Goal: Task Accomplishment & Management: Manage account settings

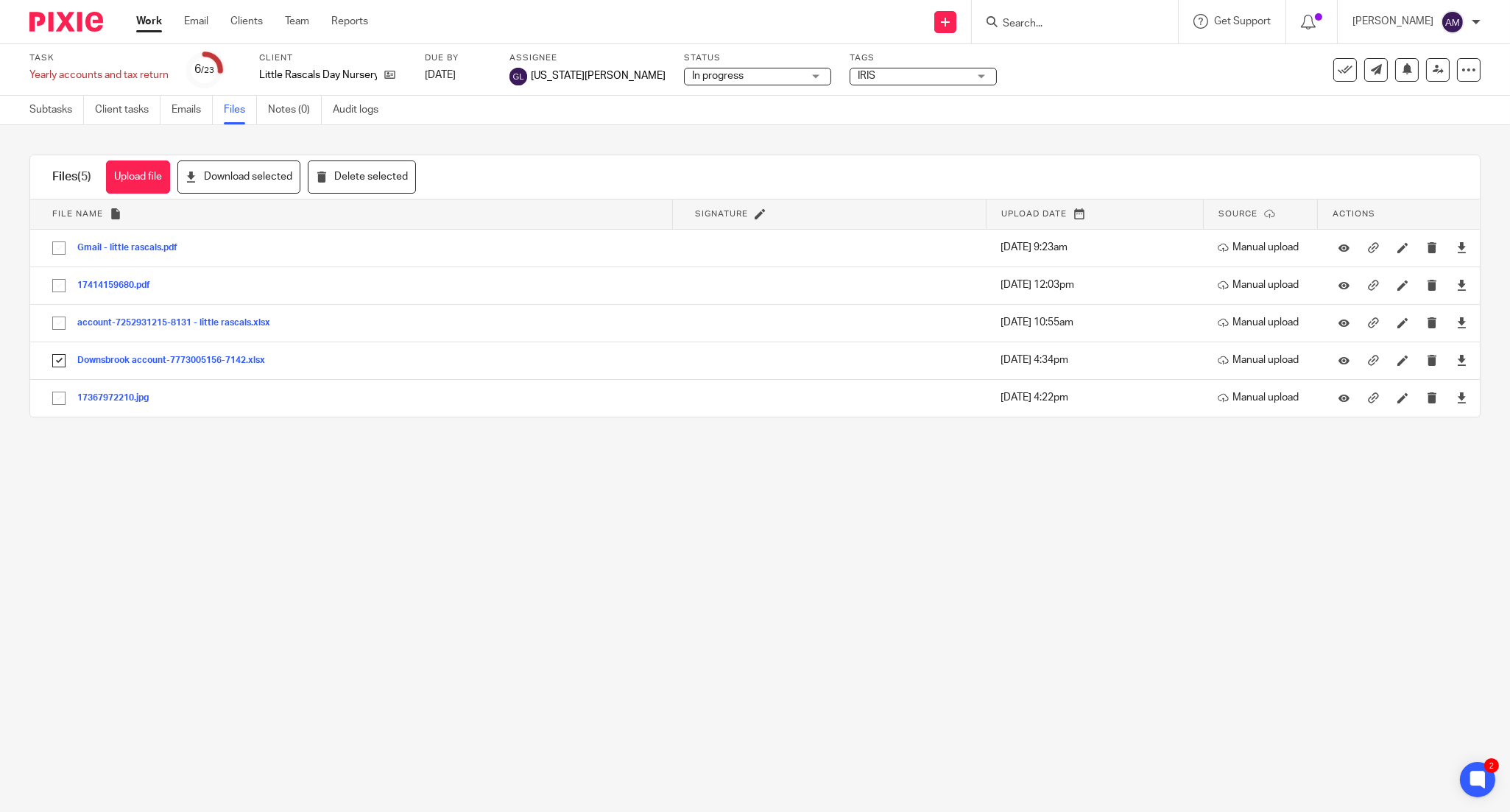
click at [1078, 18] on input "Search" at bounding box center [1068, 24] width 133 height 13
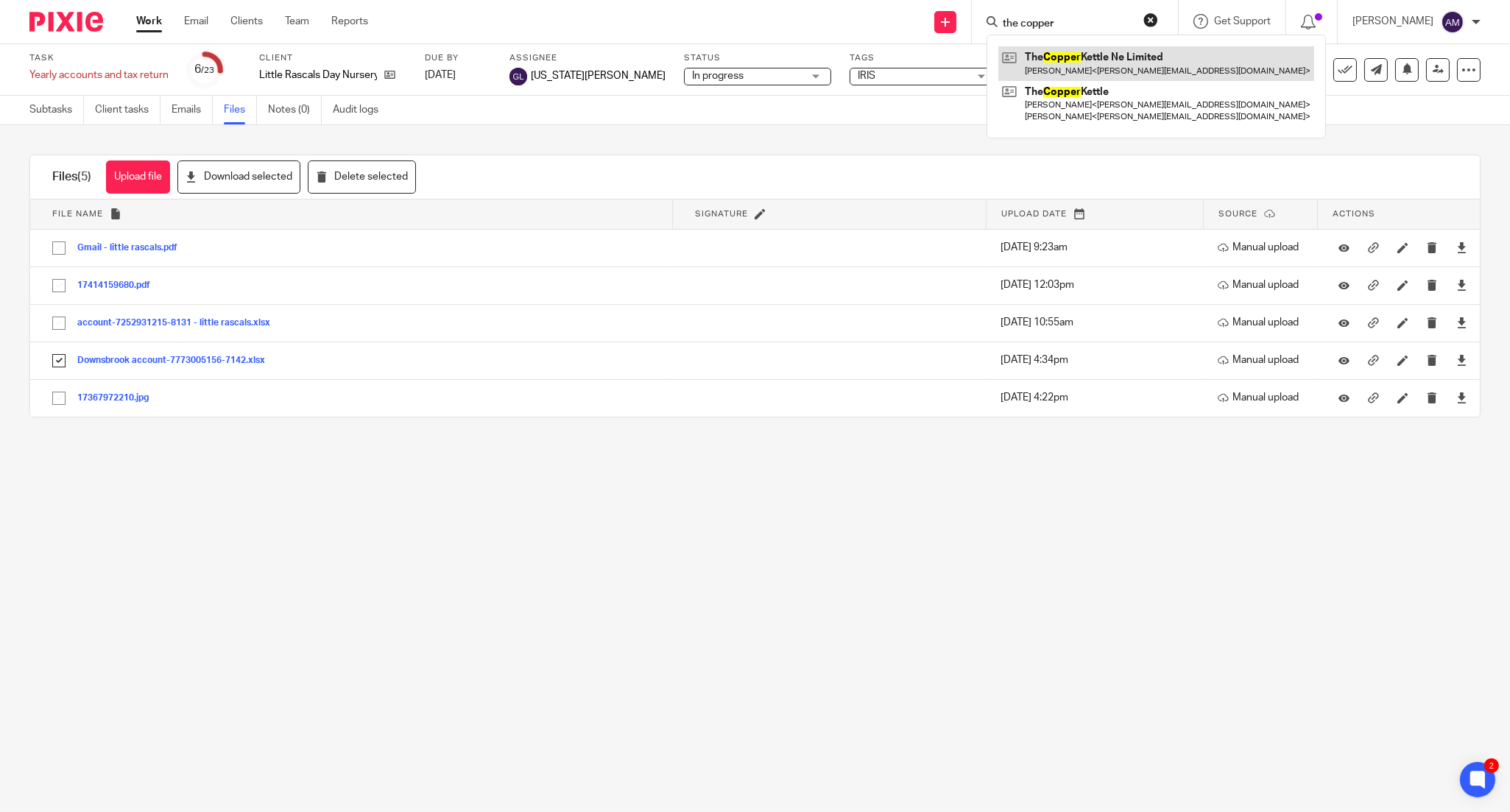
type input "the copper"
click at [1124, 68] on link at bounding box center [1156, 63] width 316 height 34
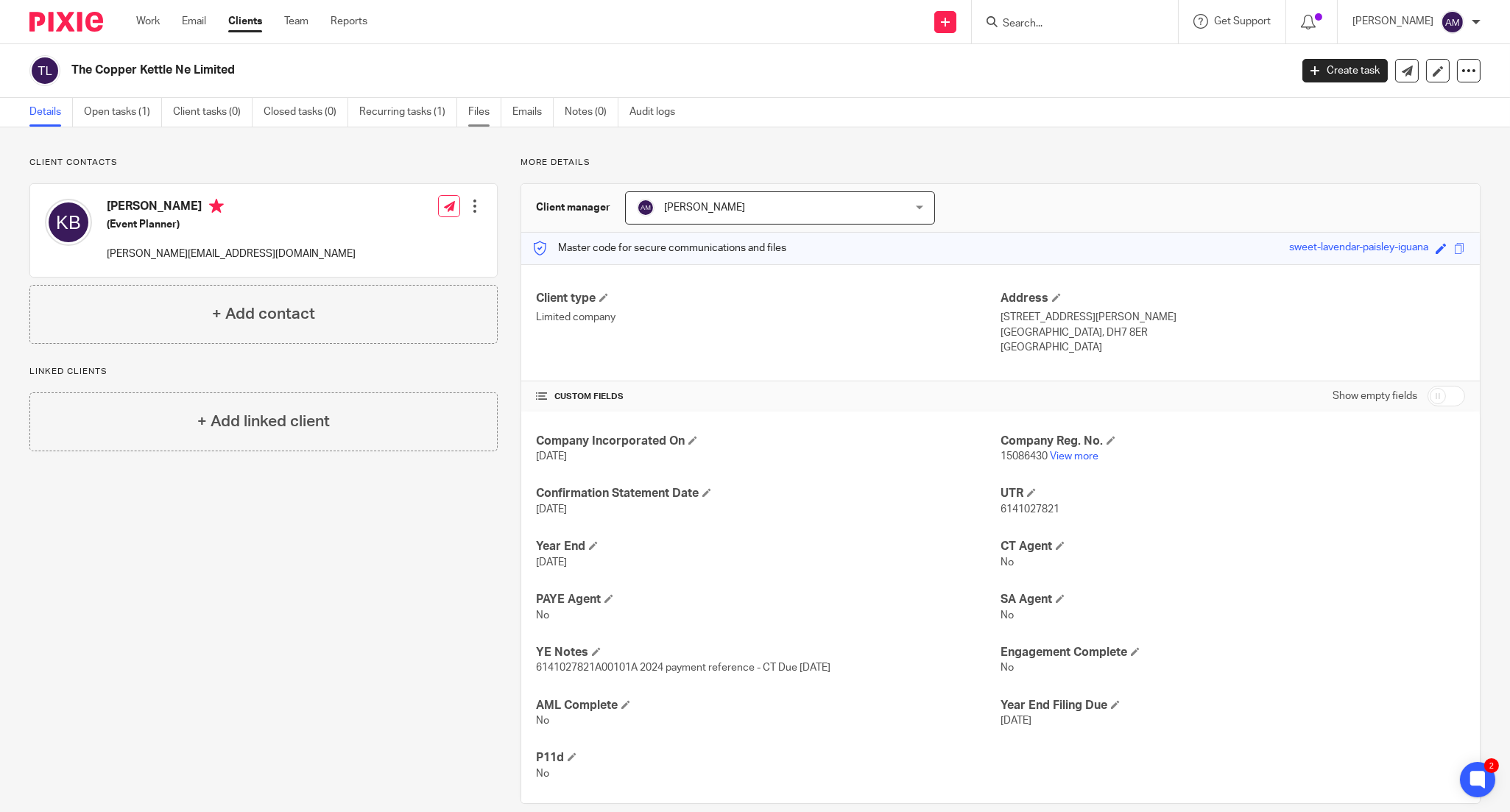
click at [470, 108] on link "Files" at bounding box center [484, 112] width 33 height 29
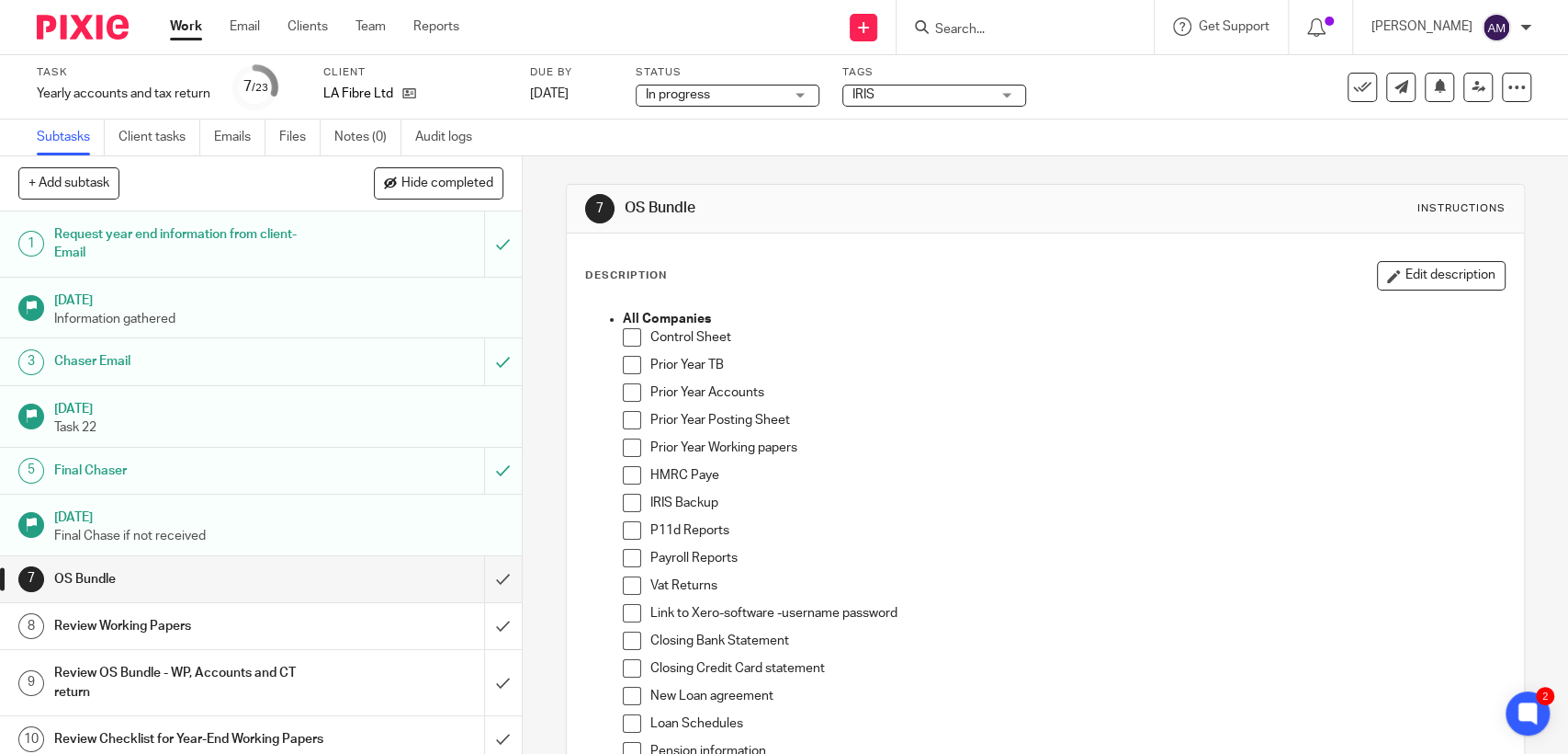
click at [1087, 23] on input "Search" at bounding box center [1016, 30] width 166 height 16
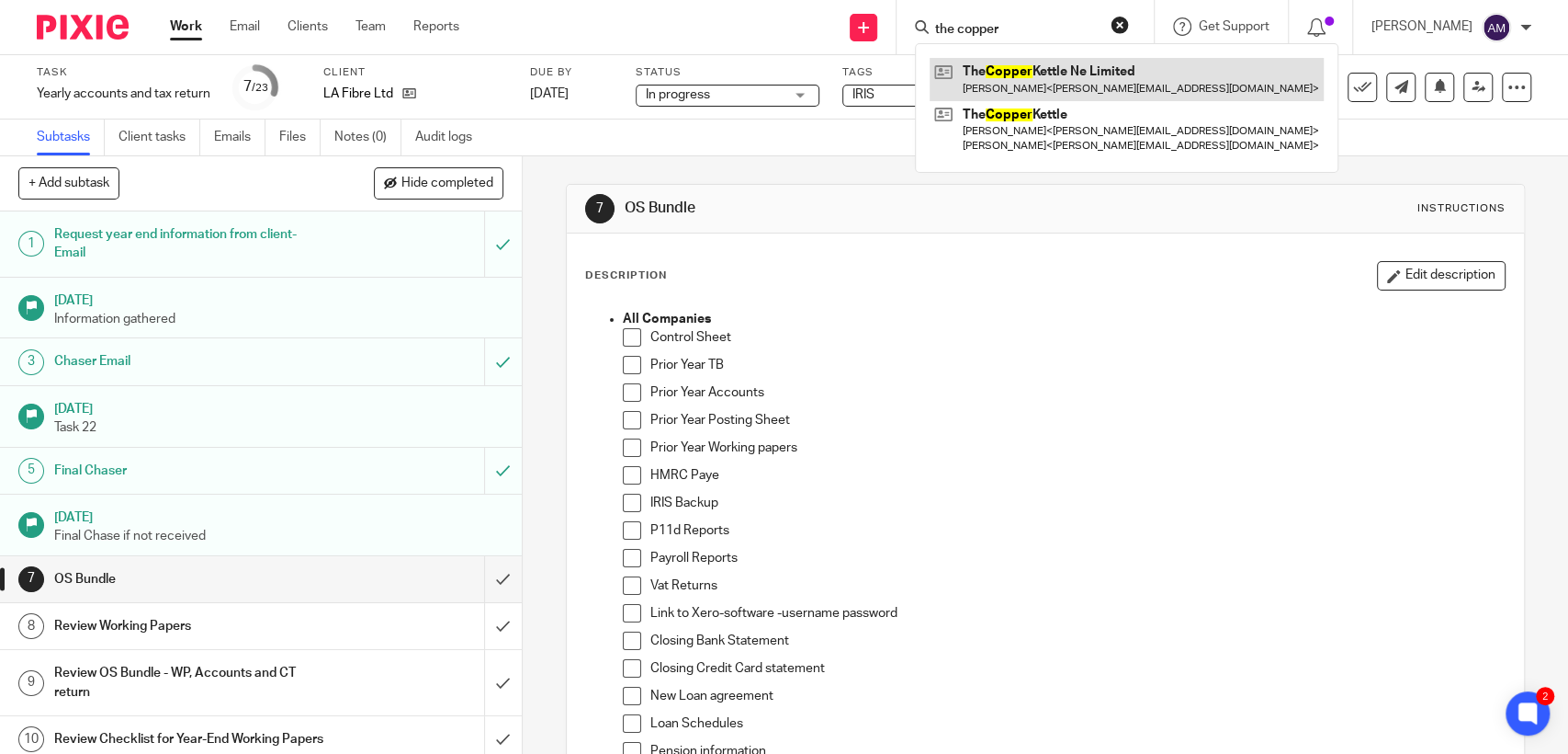
type input "the copper"
click at [1066, 82] on link at bounding box center [1127, 79] width 394 height 42
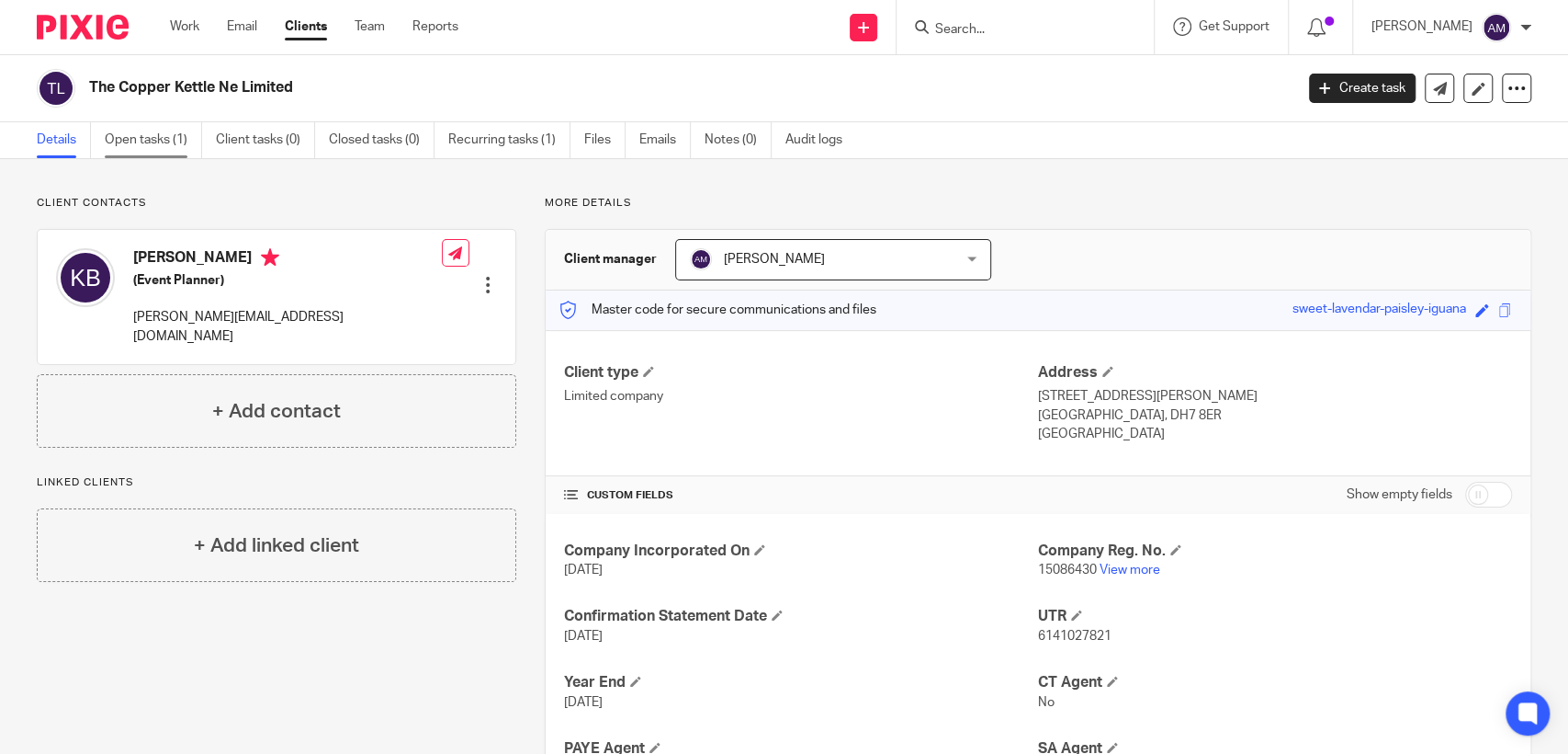
click at [167, 149] on link "Open tasks (1)" at bounding box center [153, 140] width 97 height 36
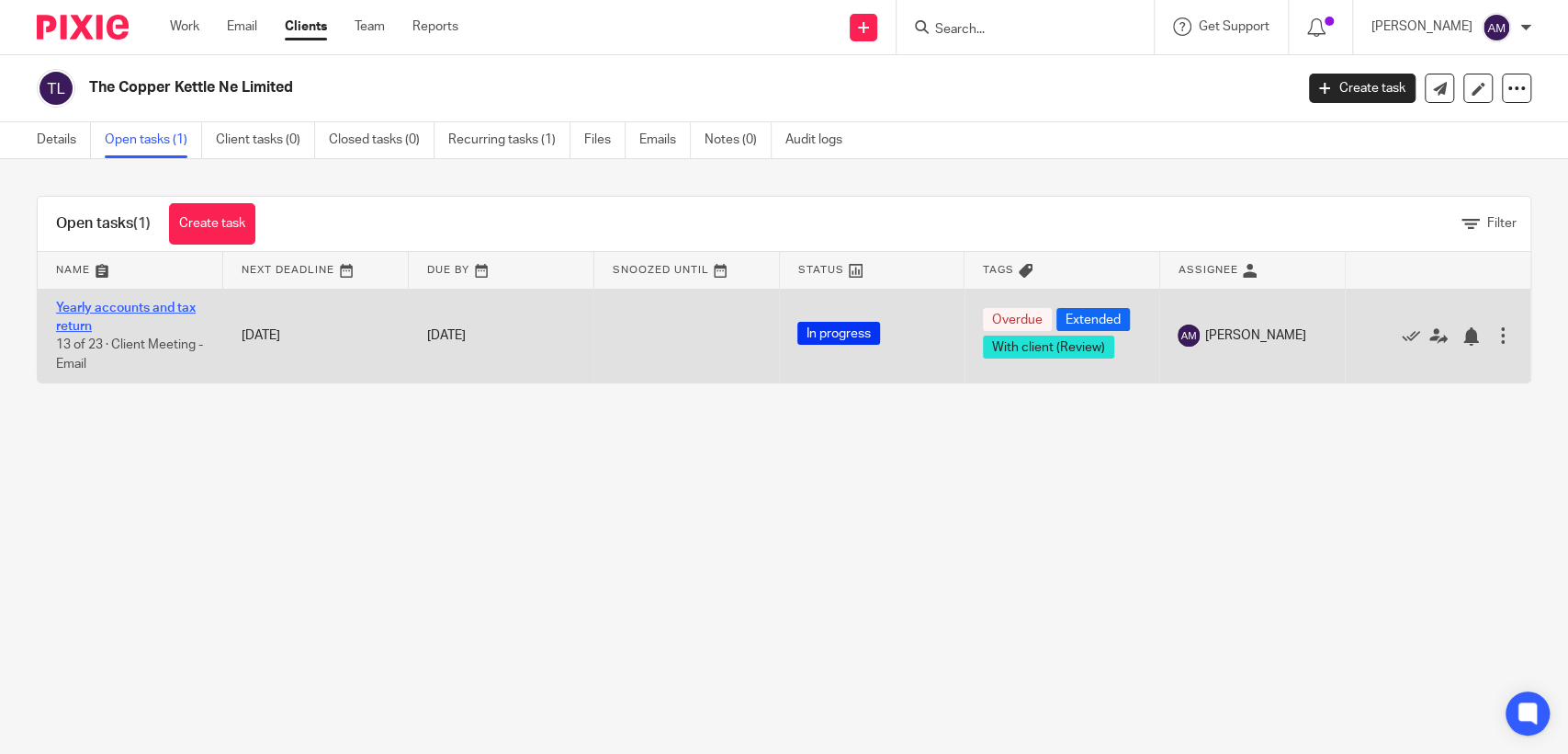
click at [127, 308] on link "Yearly accounts and tax return" at bounding box center [126, 317] width 140 height 31
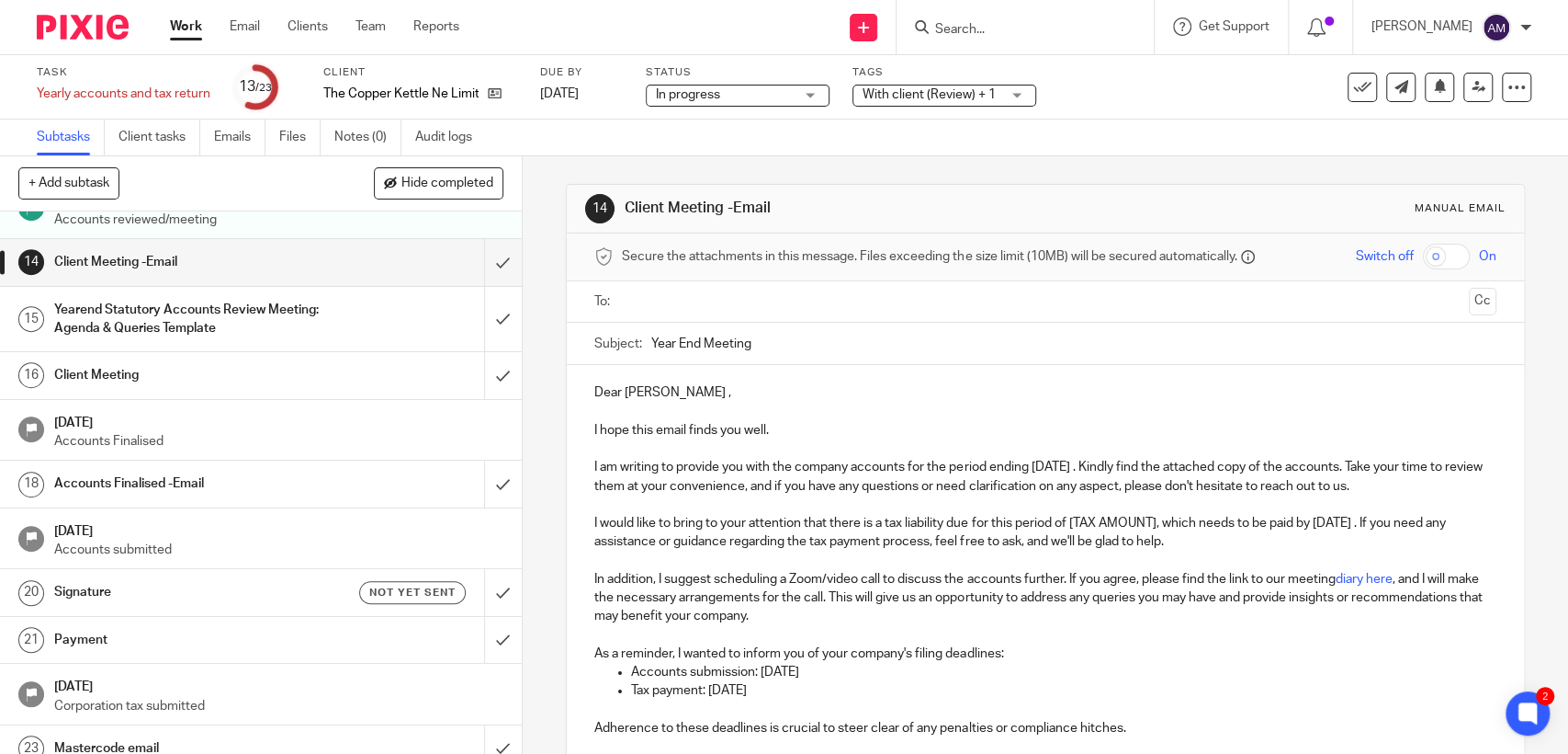
scroll to position [708, 0]
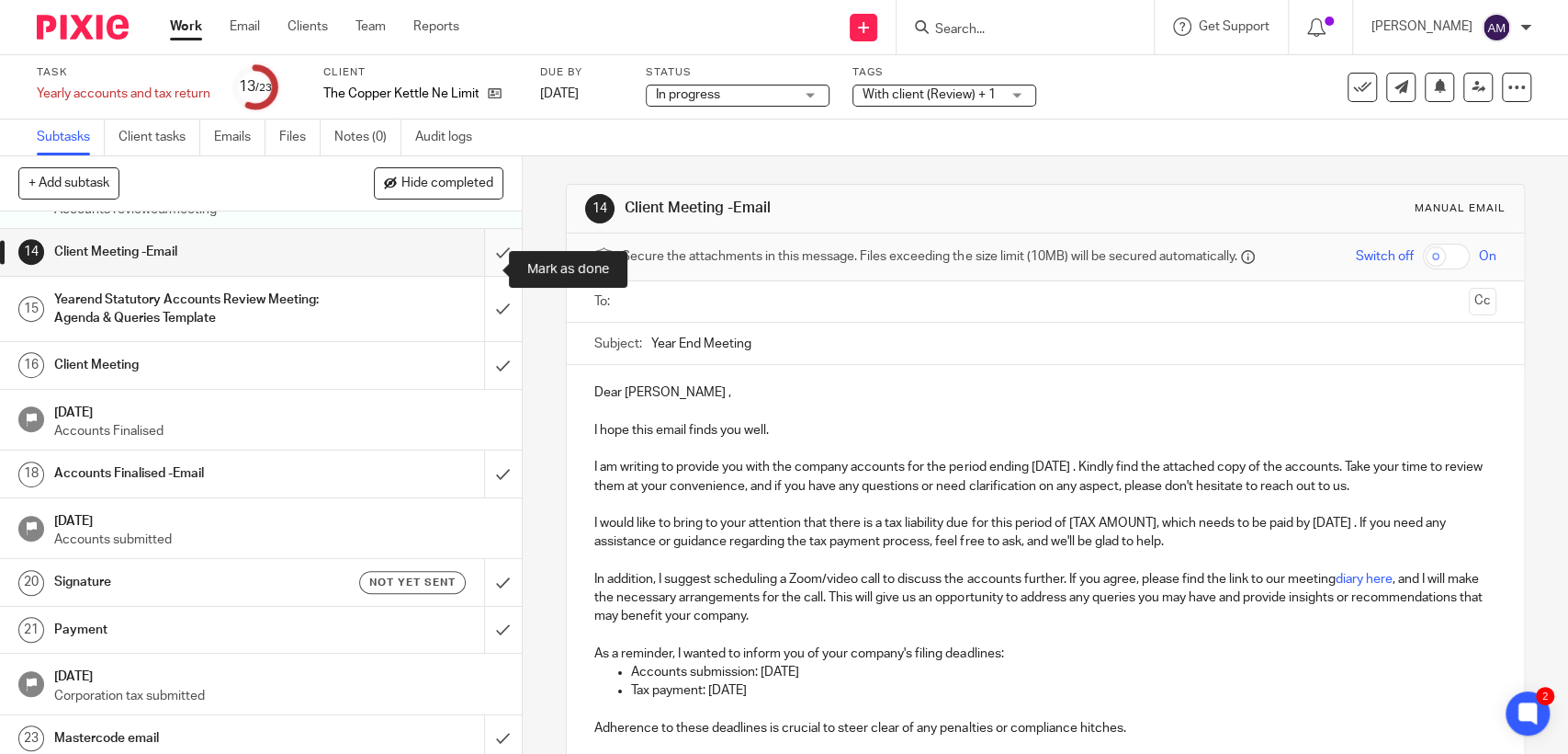
click at [481, 270] on input "submit" at bounding box center [261, 251] width 521 height 46
click at [472, 333] on input "submit" at bounding box center [261, 309] width 521 height 66
click at [475, 383] on input "submit" at bounding box center [261, 365] width 521 height 46
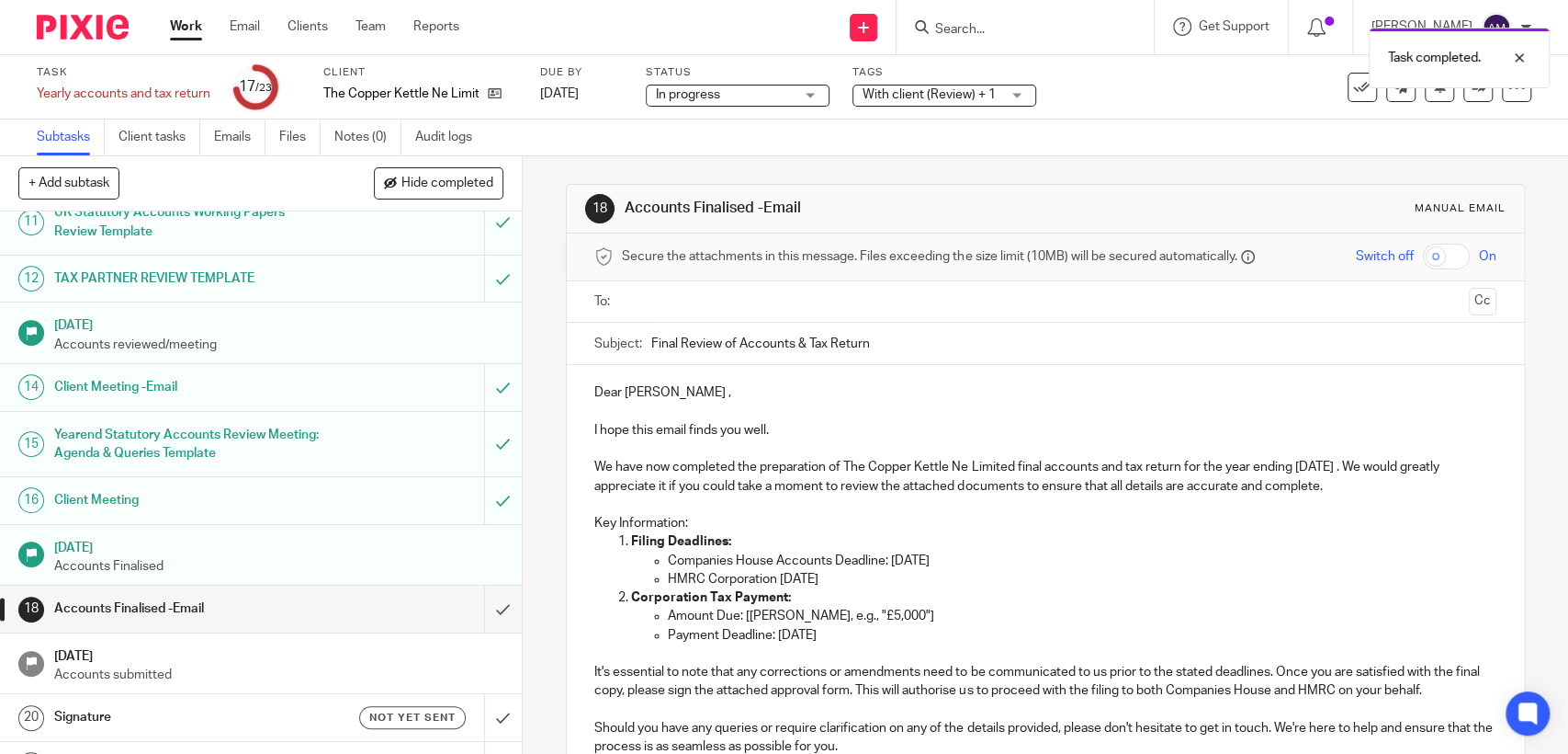
scroll to position [734, 0]
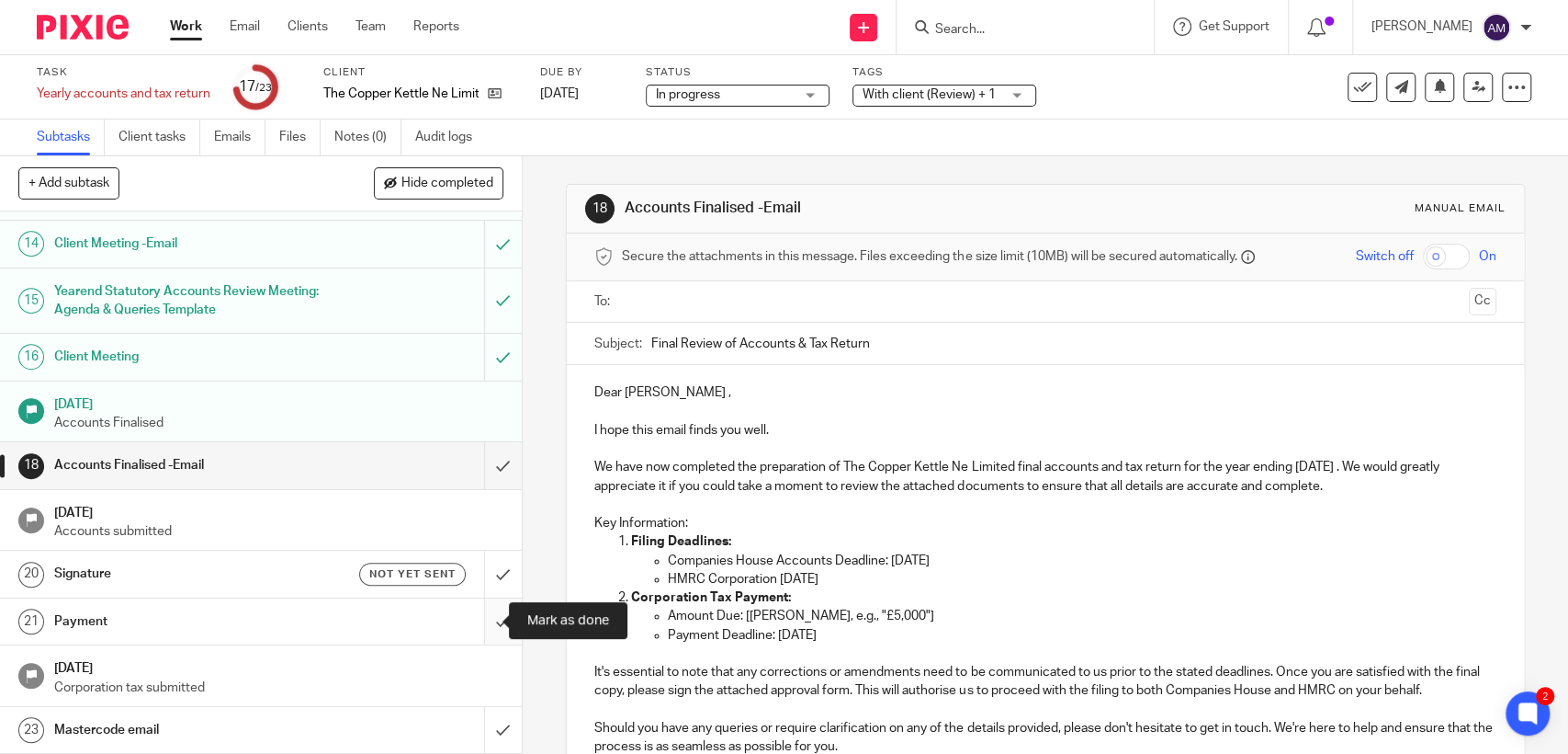
click at [477, 627] on input "submit" at bounding box center [261, 622] width 521 height 46
